Goal: Find specific page/section: Find specific page/section

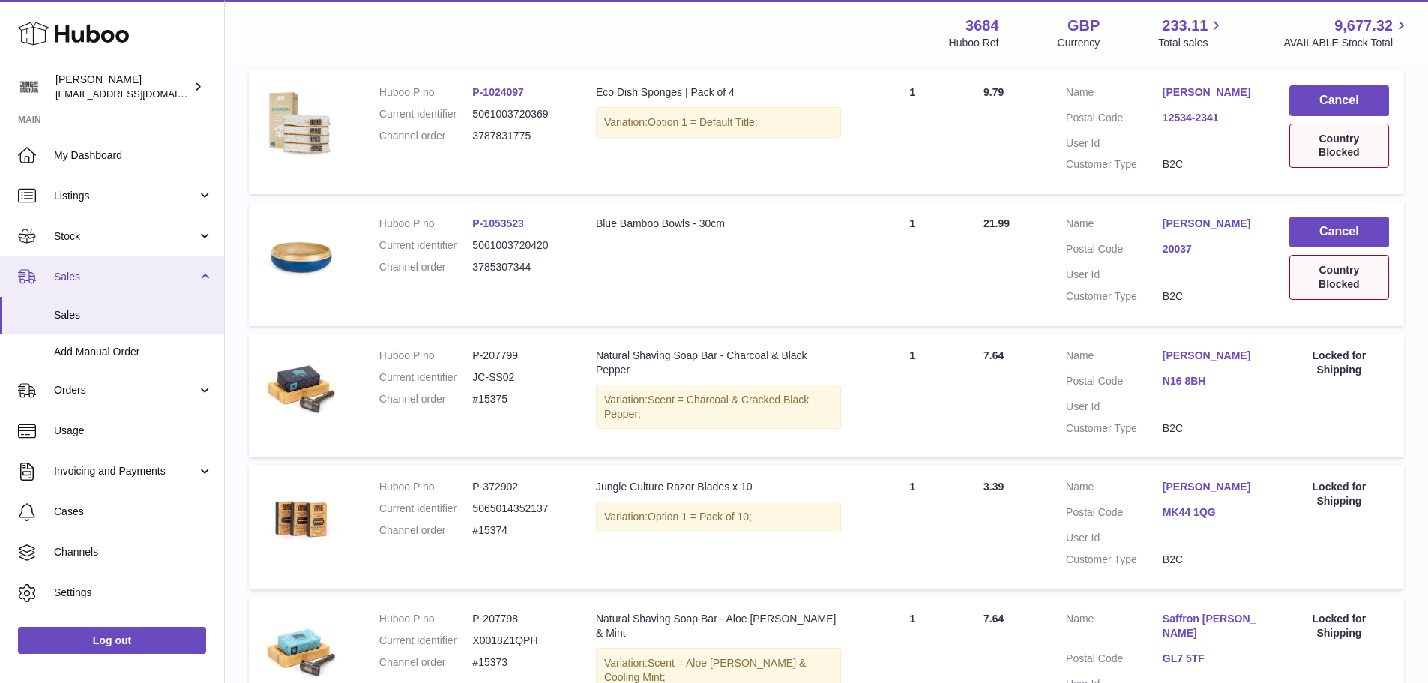
click at [96, 279] on span "Sales" at bounding box center [125, 277] width 143 height 14
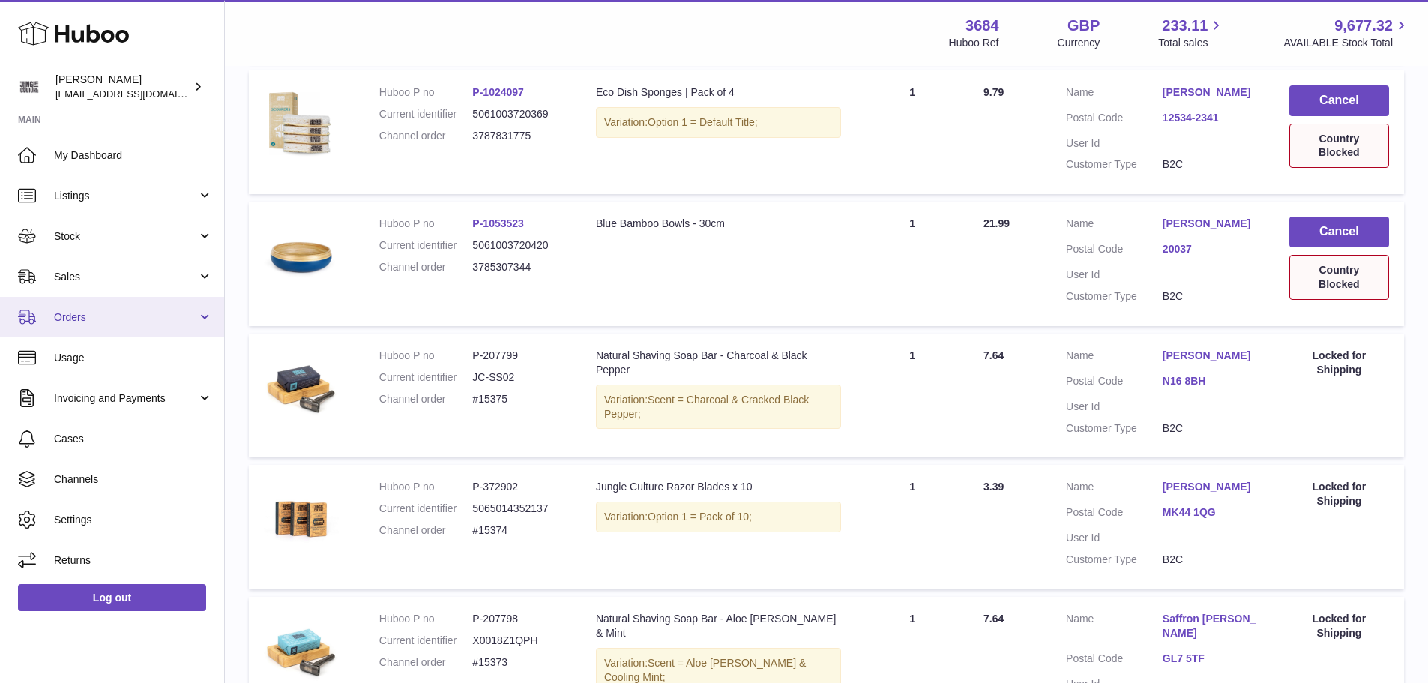
click at [93, 325] on link "Orders" at bounding box center [112, 317] width 224 height 40
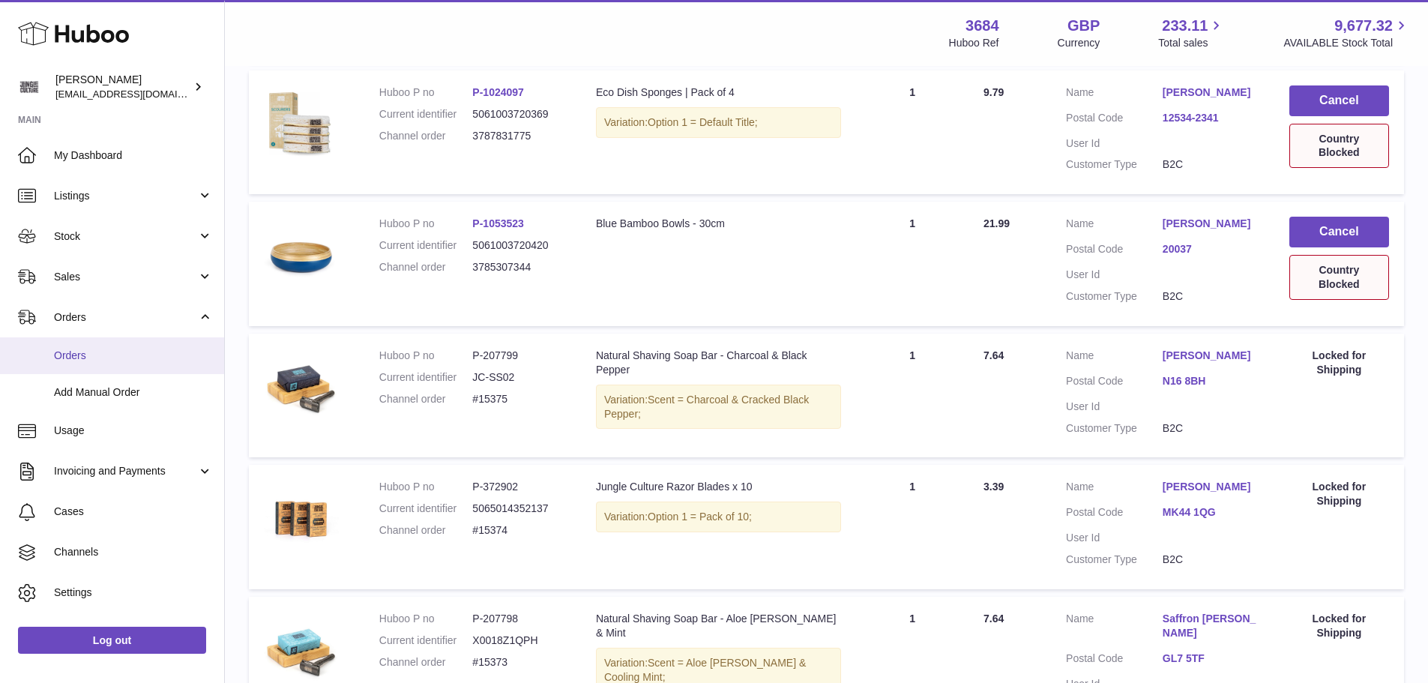
click at [90, 349] on span "Orders" at bounding box center [133, 356] width 159 height 14
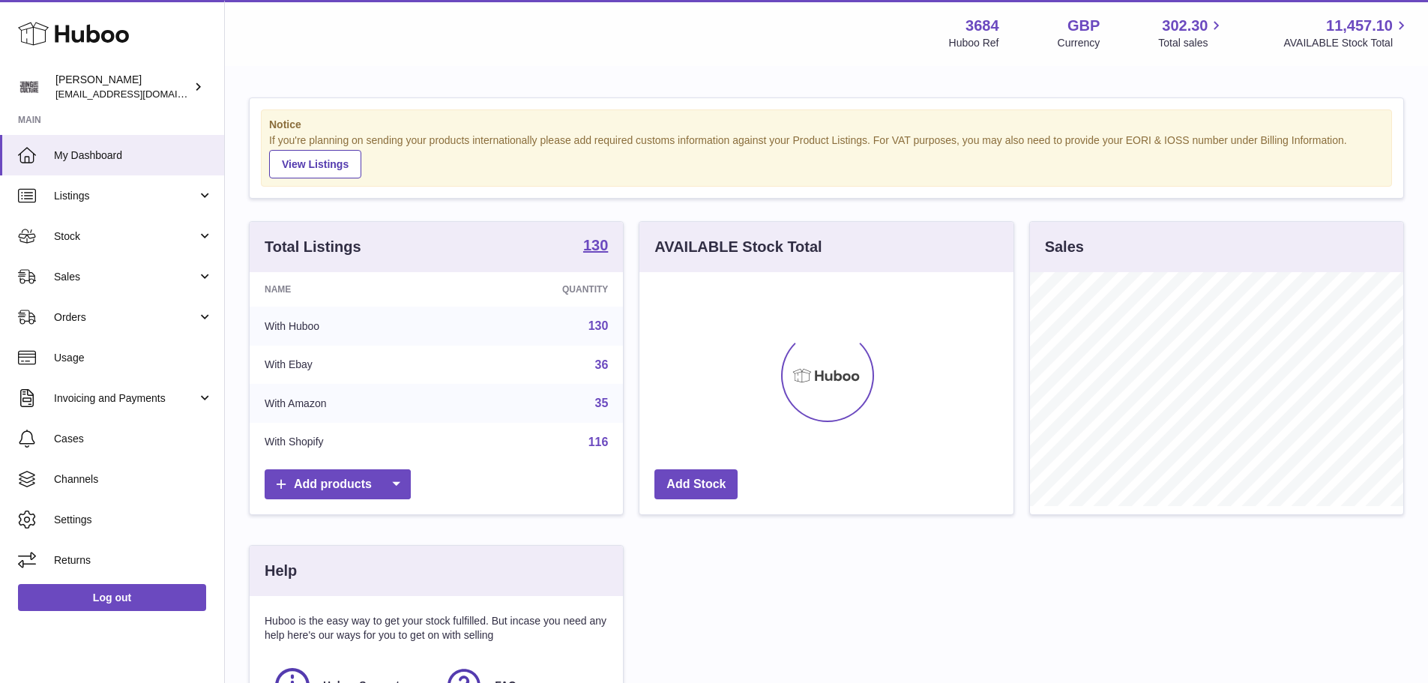
scroll to position [234, 374]
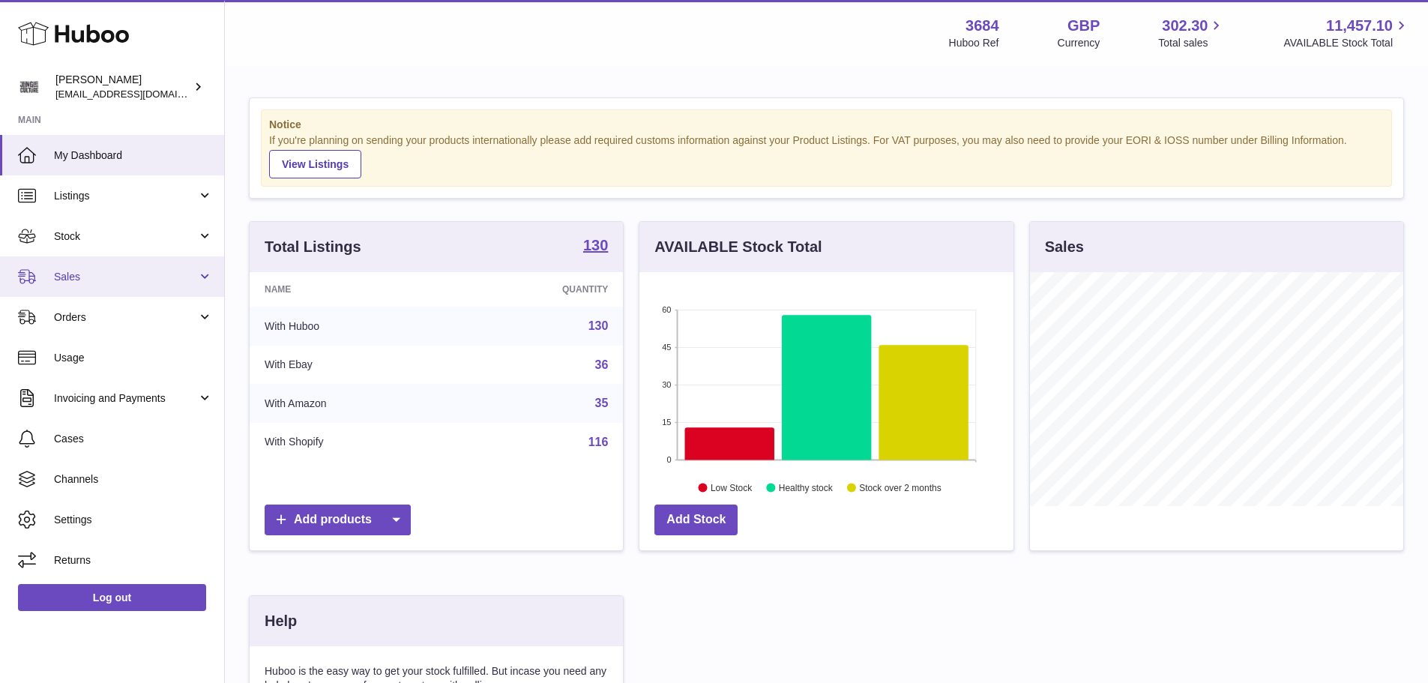
click at [85, 276] on span "Sales" at bounding box center [125, 277] width 143 height 14
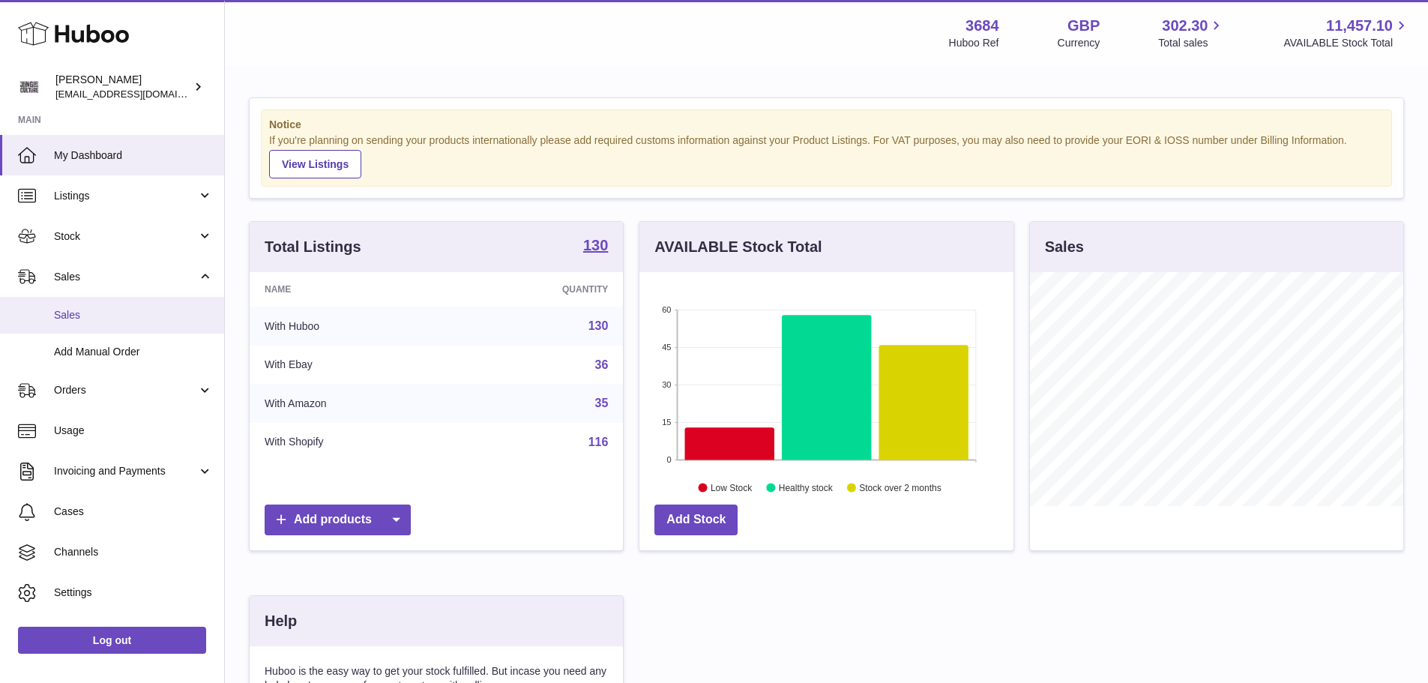
click at [95, 312] on span "Sales" at bounding box center [133, 315] width 159 height 14
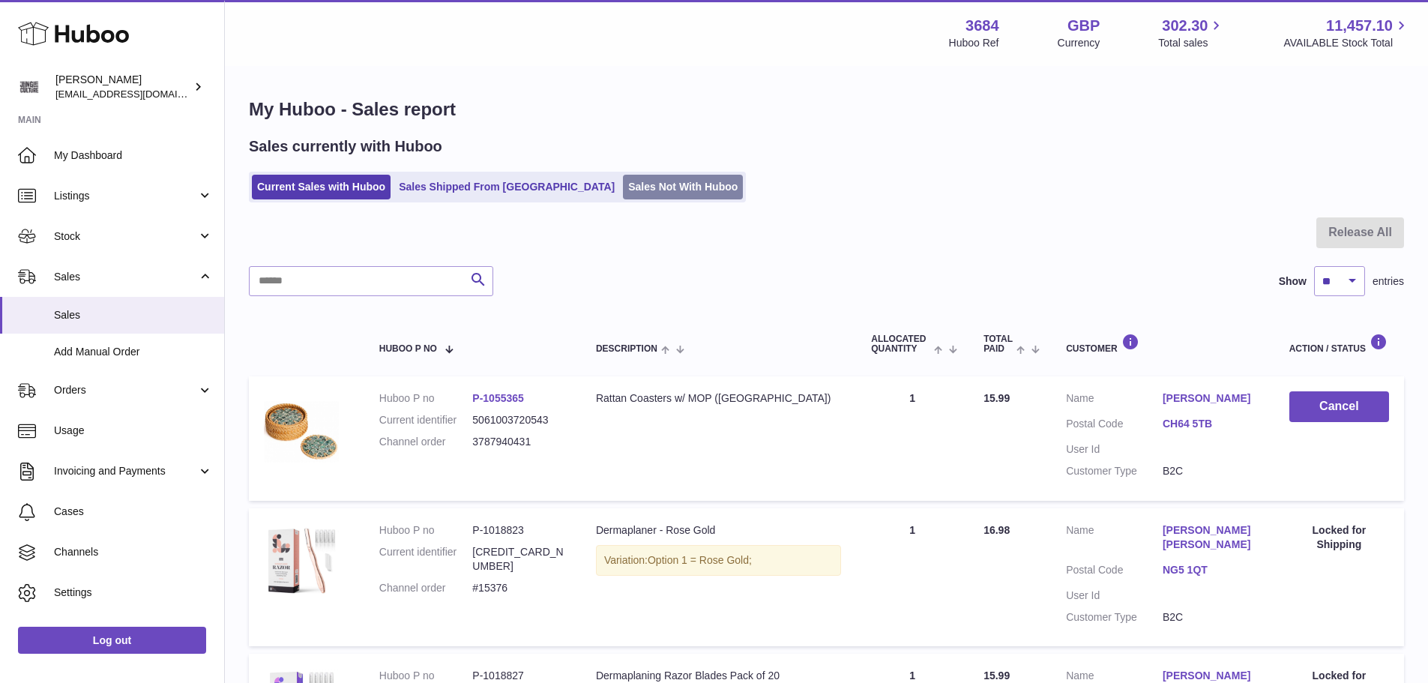
click at [623, 187] on link "Sales Not With Huboo" at bounding box center [683, 187] width 120 height 25
